Goal: Navigation & Orientation: Go to known website

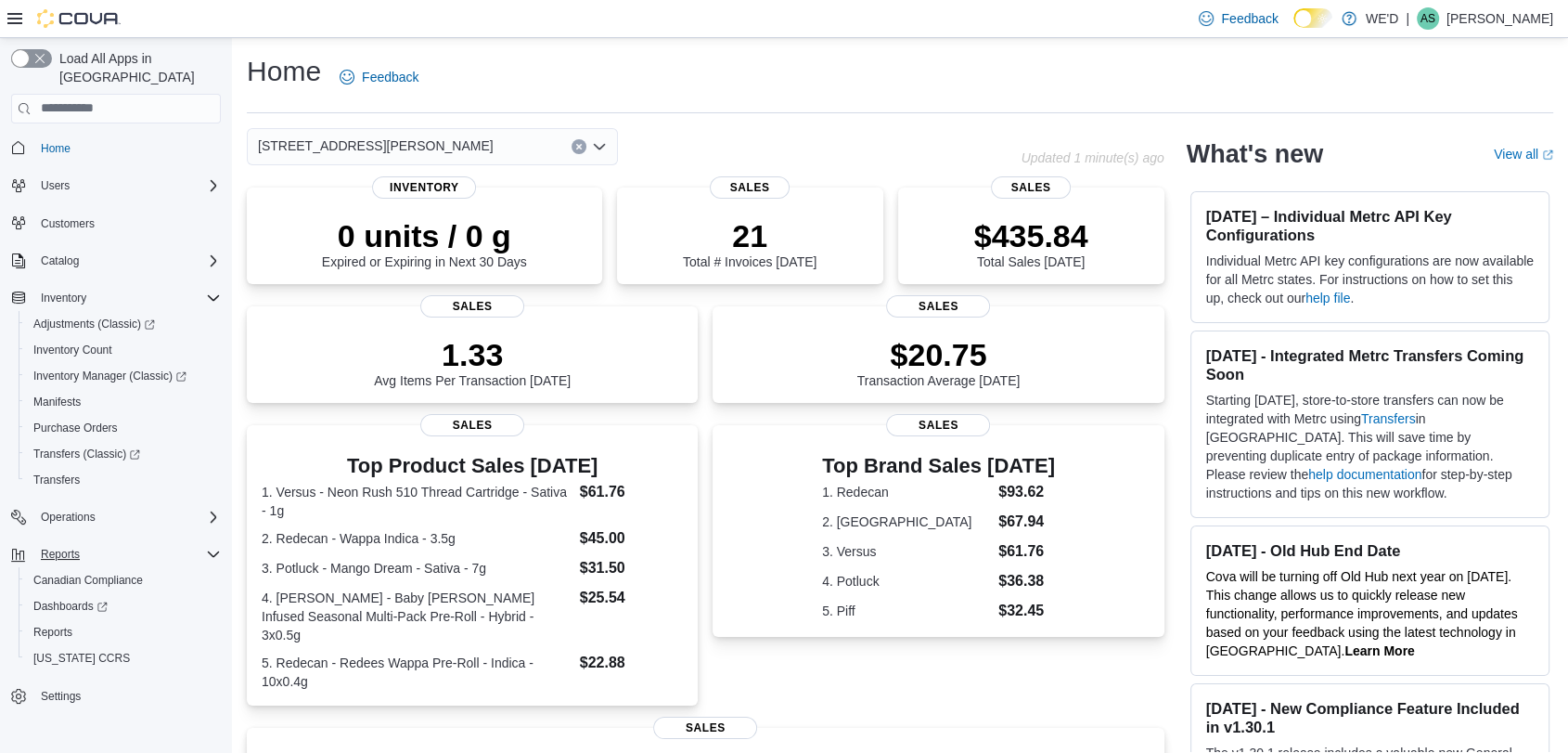
click at [148, 543] on div "Reports" at bounding box center [126, 553] width 187 height 22
click at [92, 621] on div "Reports" at bounding box center [123, 632] width 195 height 22
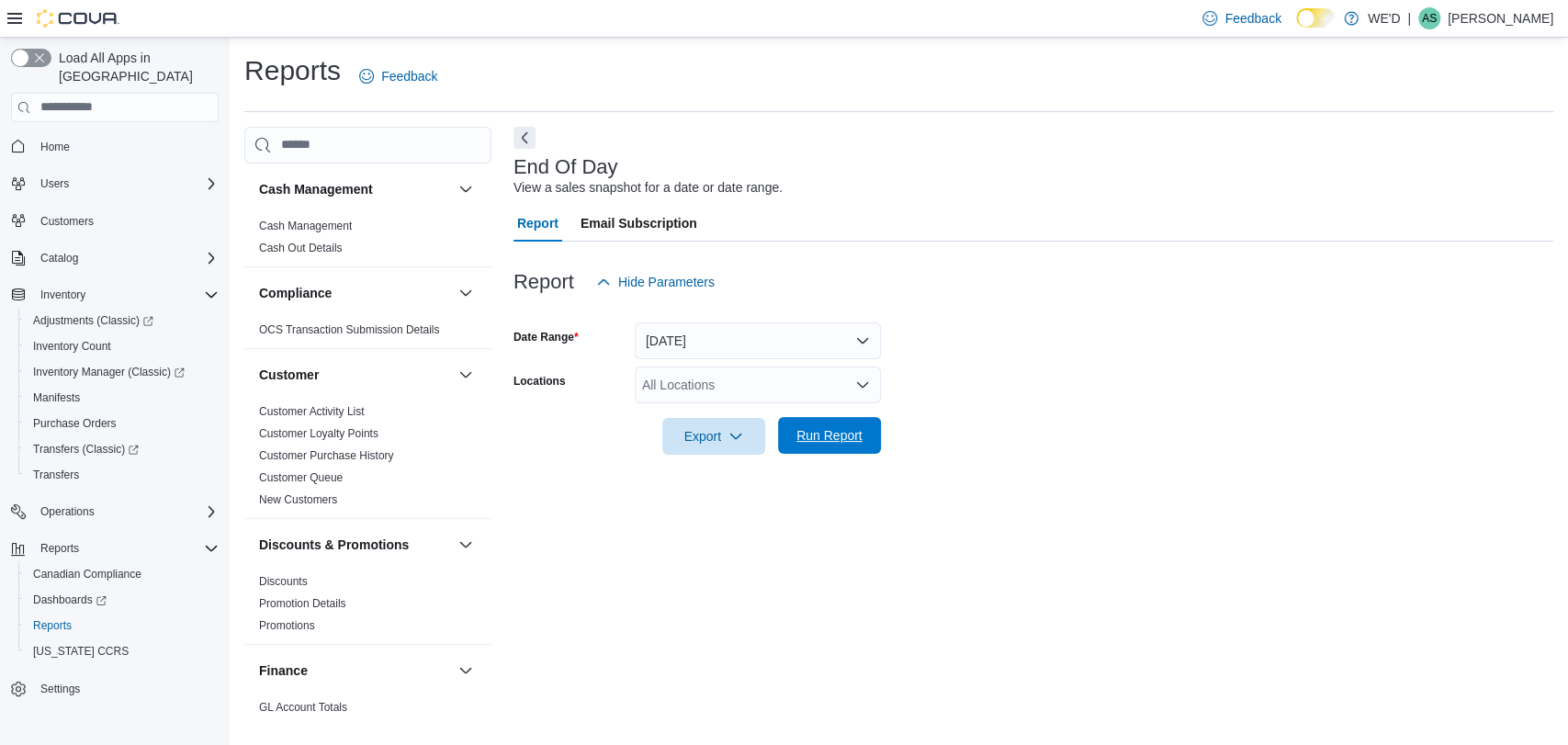
click at [821, 443] on span "Run Report" at bounding box center [829, 434] width 66 height 18
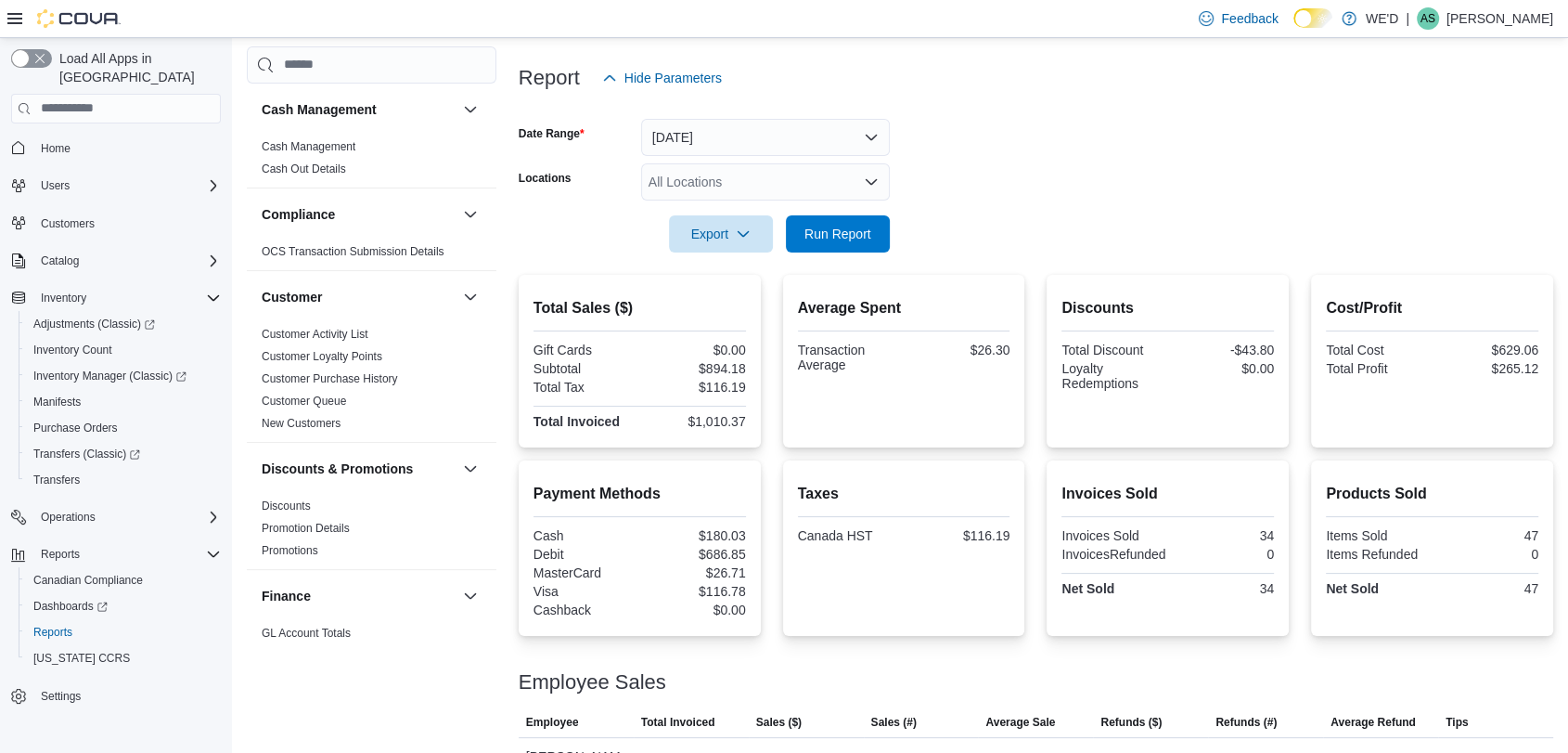
scroll to position [282, 0]
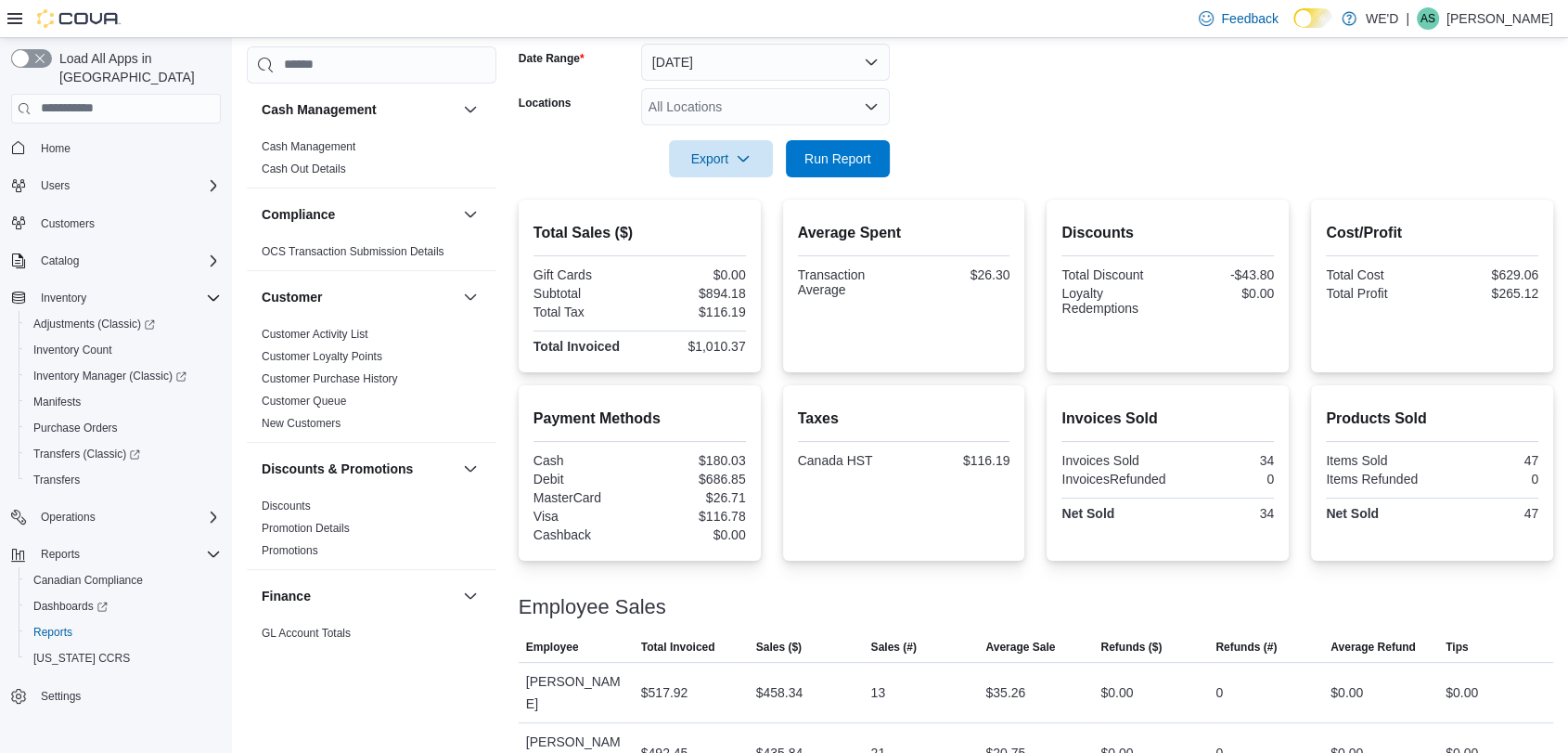
click at [1197, 157] on form "Date Range Today Locations All Locations Export Run Report" at bounding box center [1036, 99] width 1035 height 156
click at [856, 163] on span "Run Report" at bounding box center [837, 157] width 67 height 18
